Goal: Transaction & Acquisition: Purchase product/service

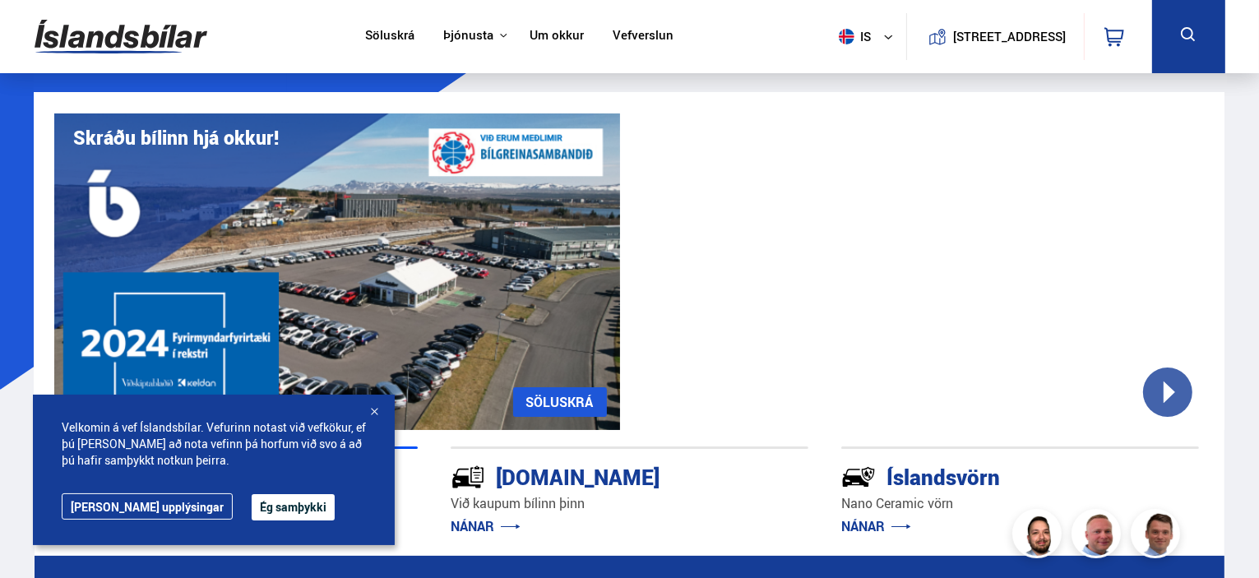
click at [276, 503] on button "Ég samþykki" at bounding box center [293, 507] width 83 height 26
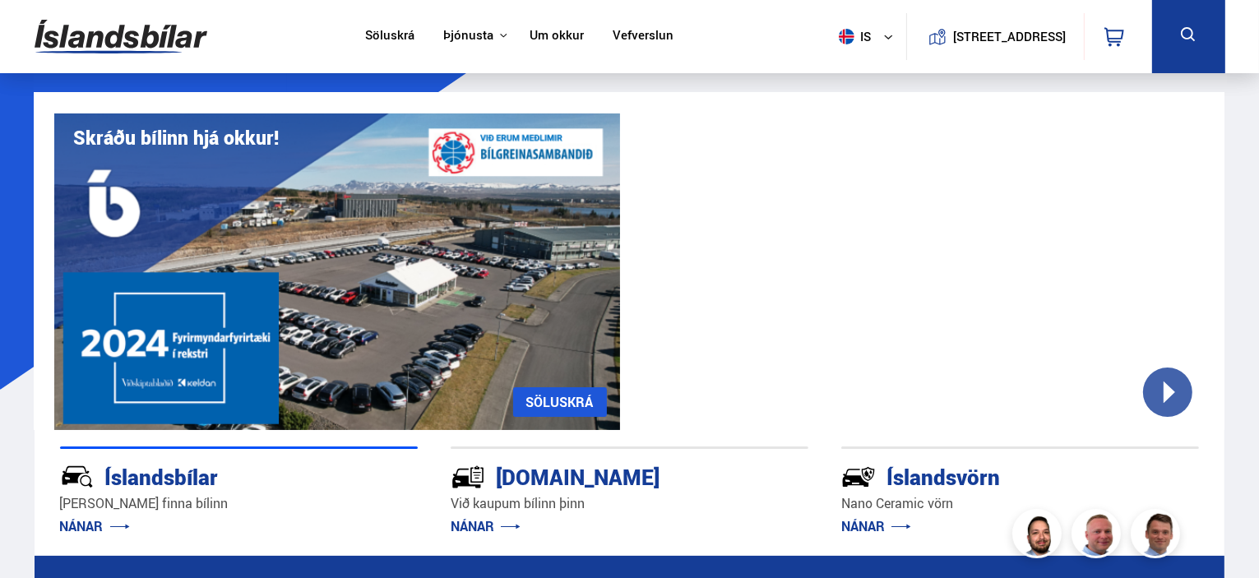
scroll to position [247, 0]
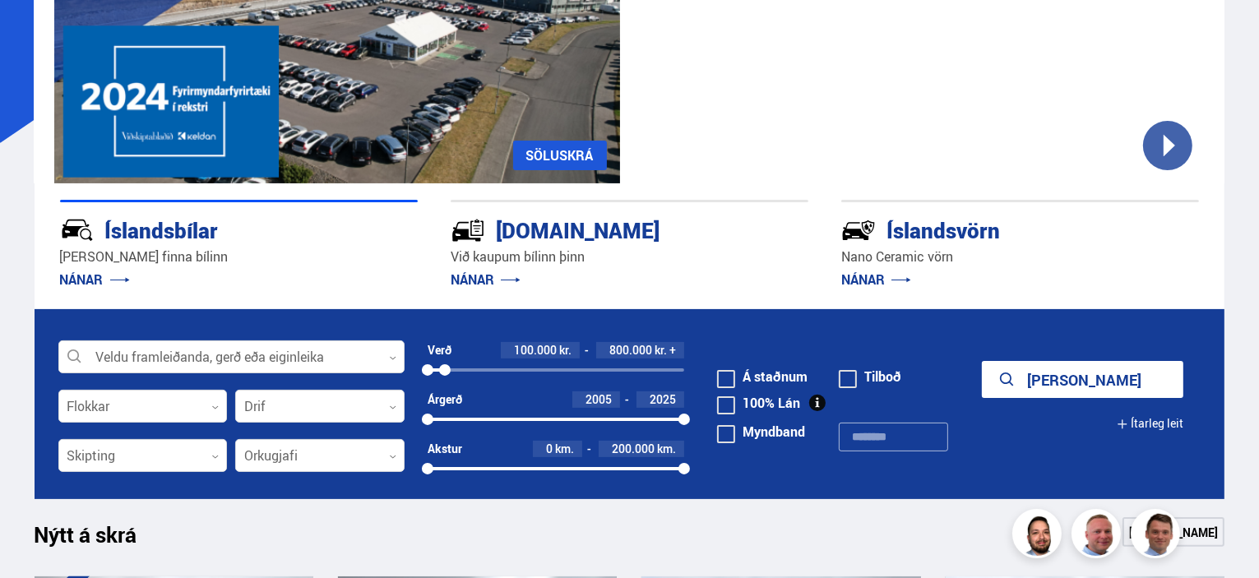
drag, startPoint x: 683, startPoint y: 371, endPoint x: 445, endPoint y: 373, distance: 238.5
click at [445, 373] on div at bounding box center [445, 370] width 12 height 12
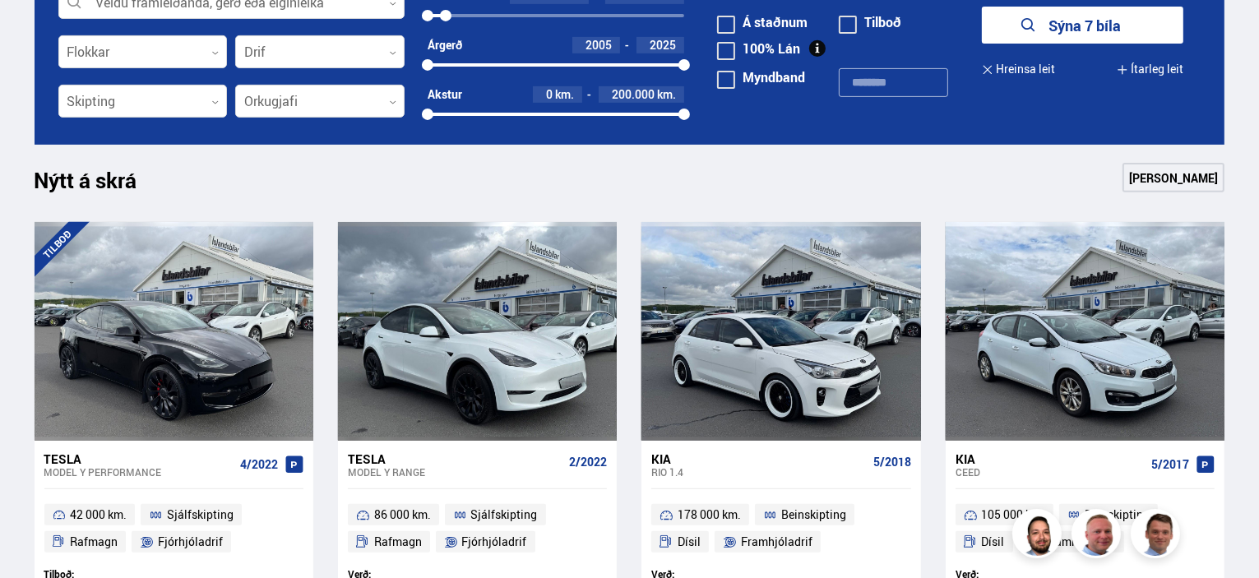
scroll to position [411, 0]
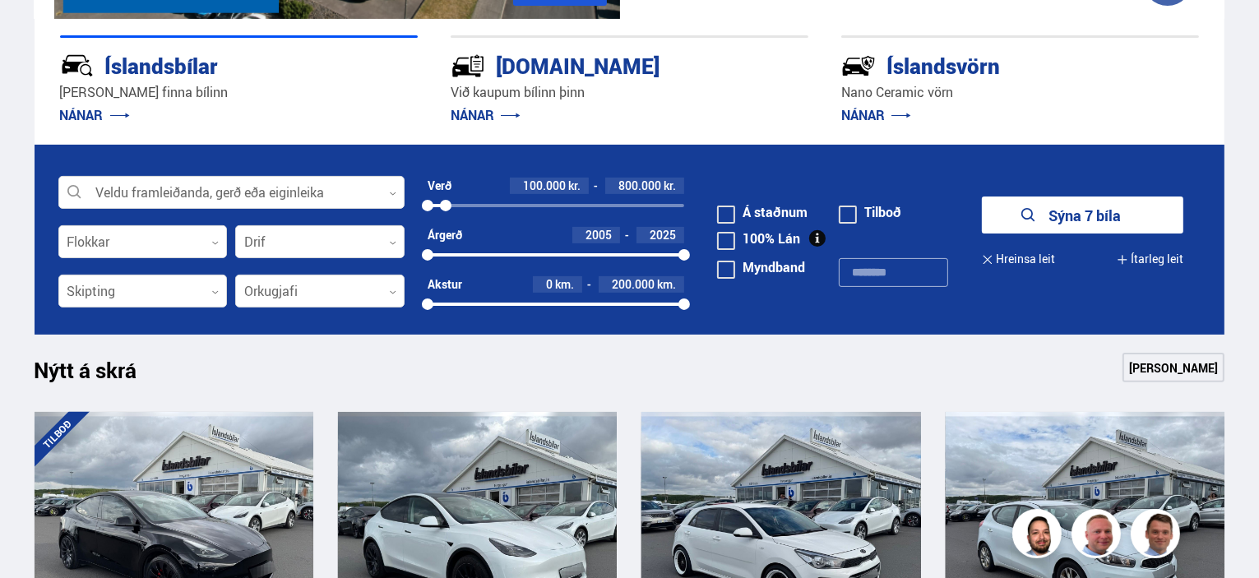
click at [1092, 215] on button "Sýna 7 bíla" at bounding box center [1083, 215] width 202 height 37
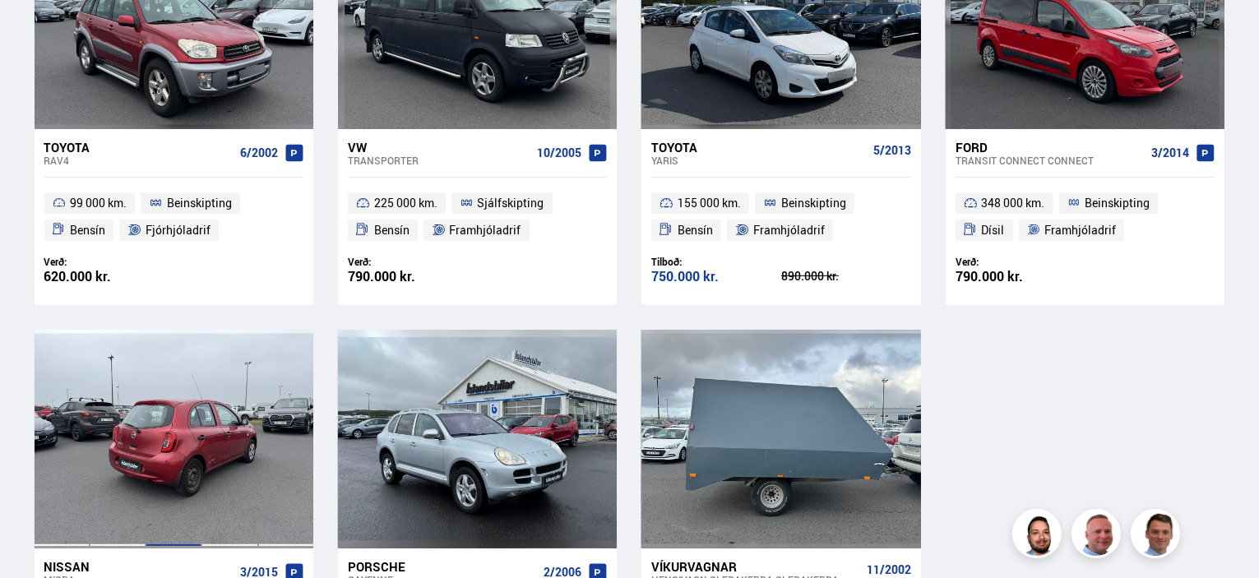
scroll to position [247, 0]
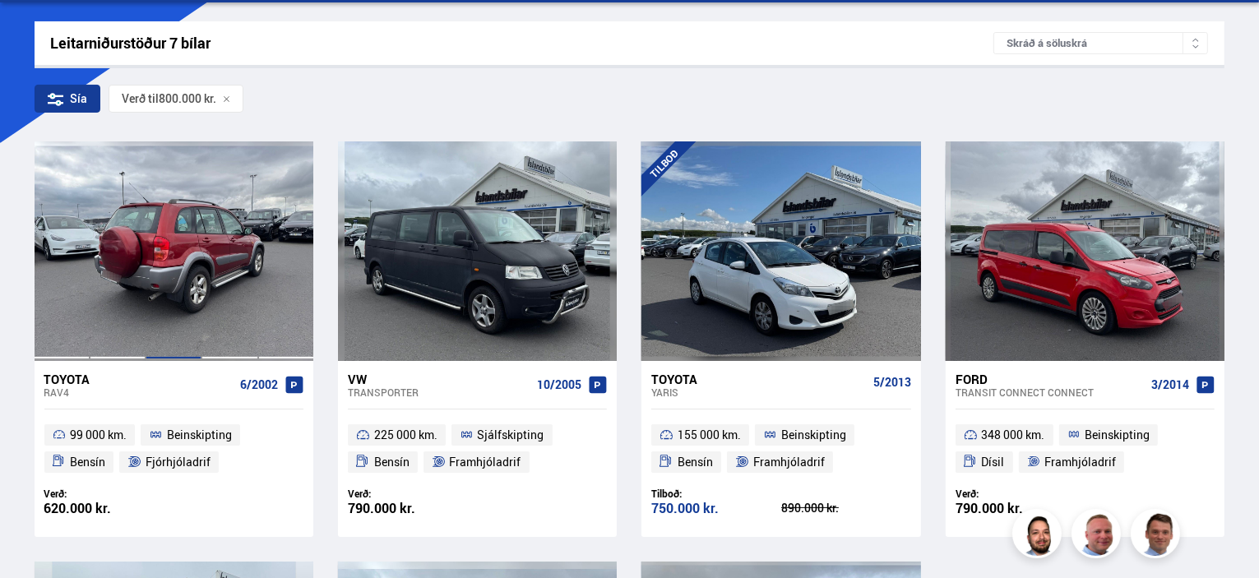
click at [198, 259] on div at bounding box center [174, 250] width 56 height 219
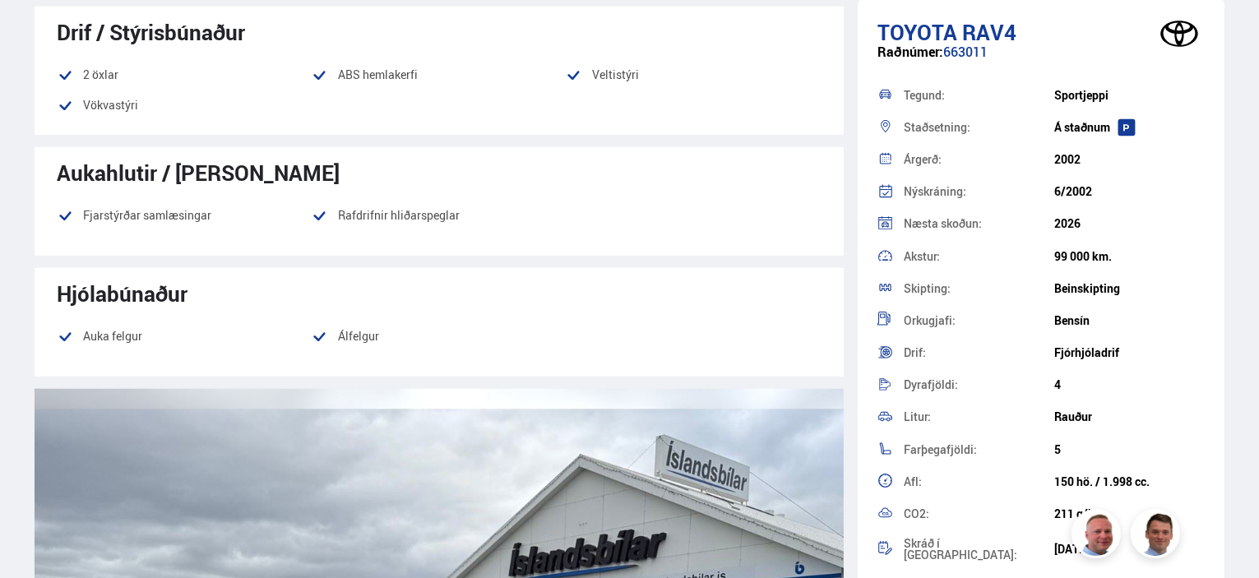
scroll to position [1151, 0]
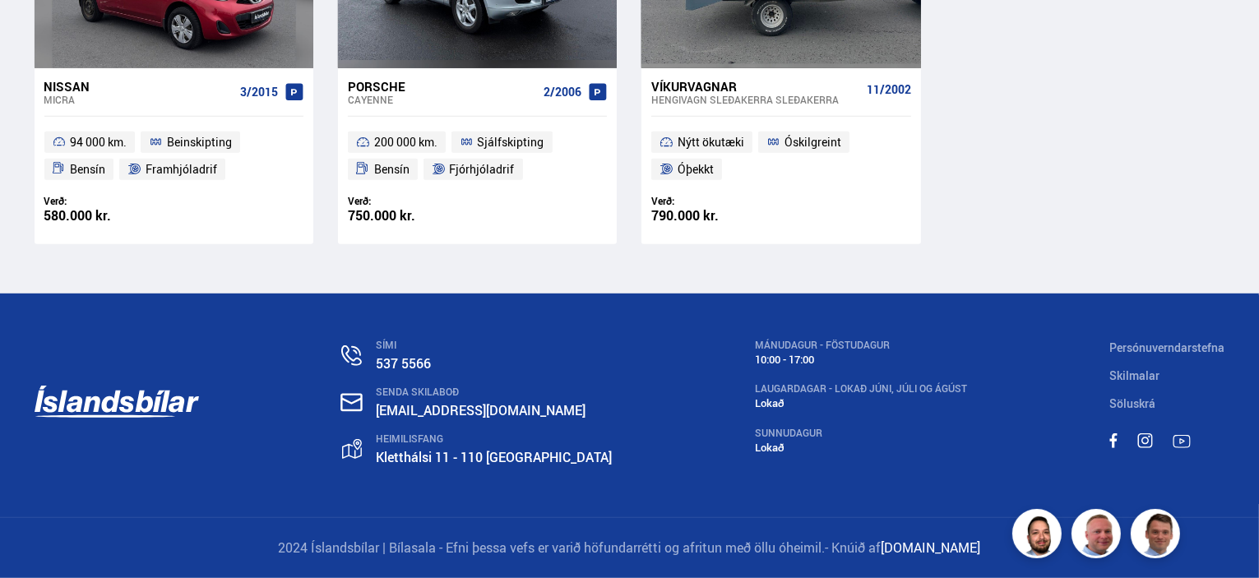
scroll to position [423, 0]
